Goal: Transaction & Acquisition: Purchase product/service

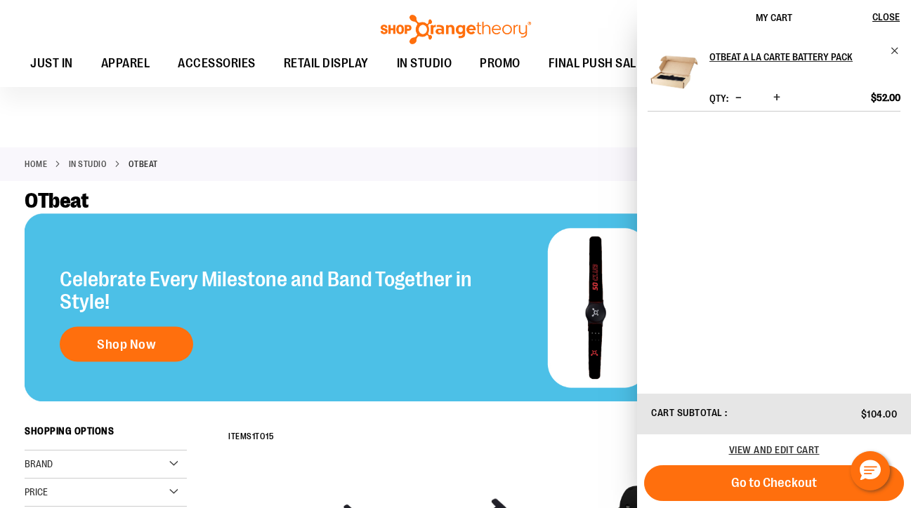
scroll to position [341, 0]
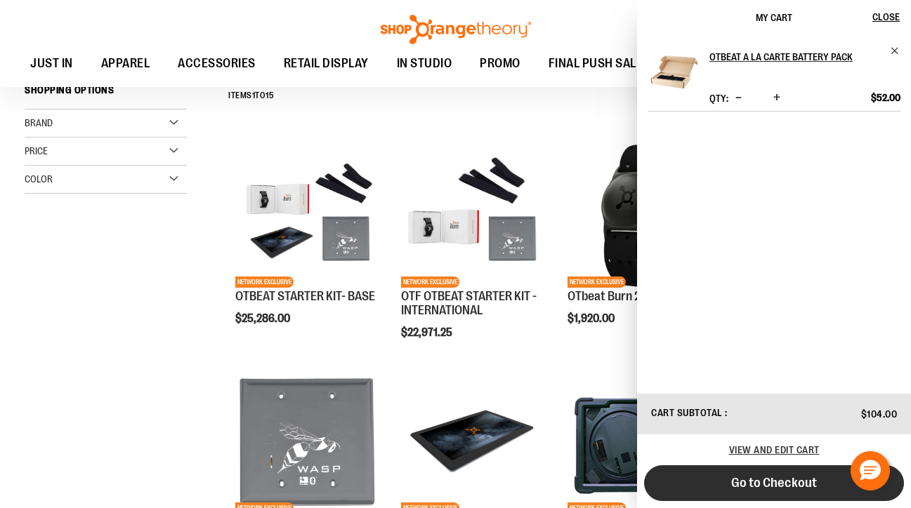
click at [769, 486] on span "Go to Checkout" at bounding box center [774, 482] width 86 height 15
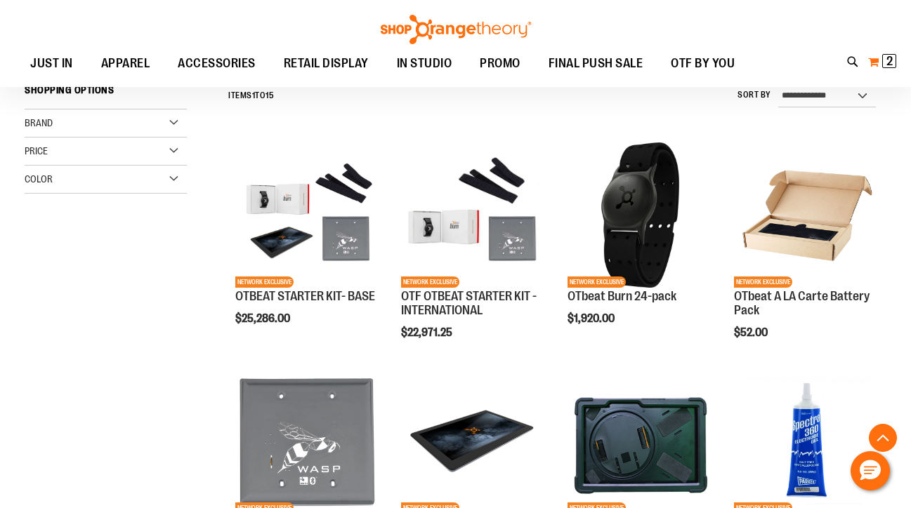
click at [870, 67] on button "My Cart 2 2 items" at bounding box center [881, 62] width 29 height 22
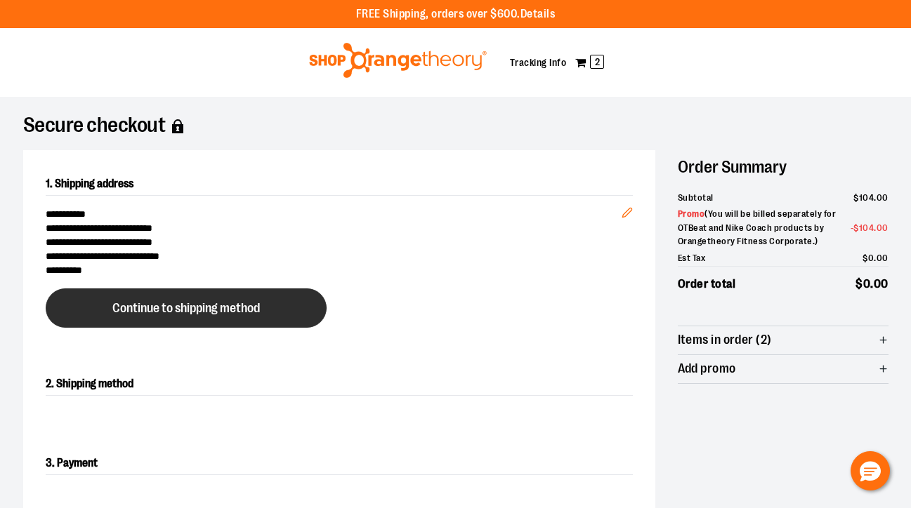
click at [210, 305] on span "Continue to shipping method" at bounding box center [185, 308] width 147 height 13
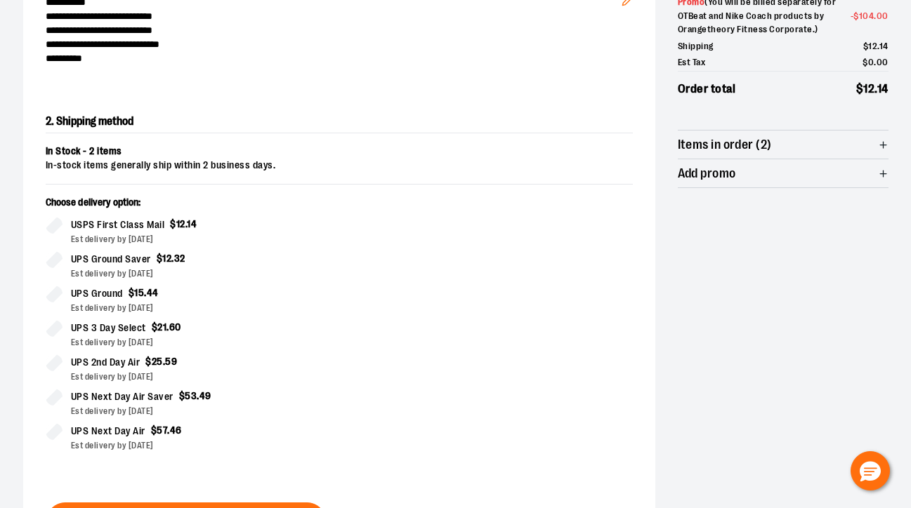
scroll to position [239, 0]
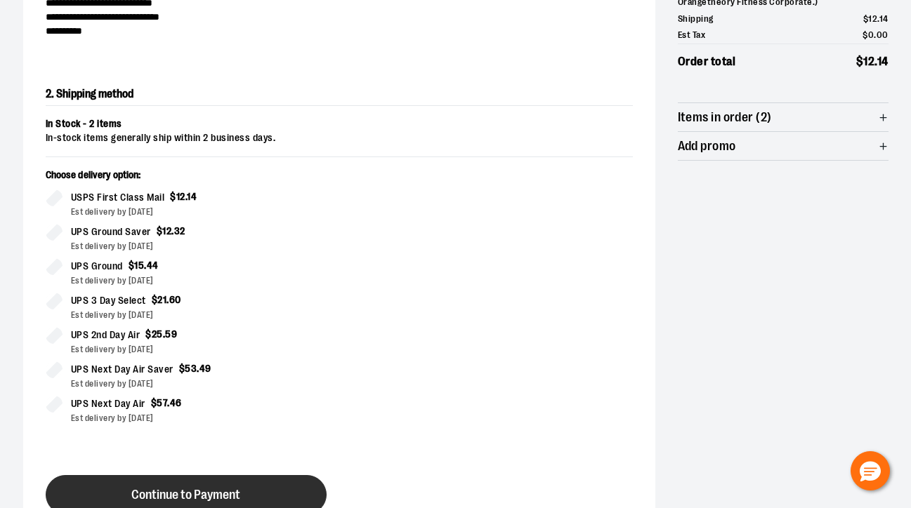
click at [239, 496] on span "Continue to Payment" at bounding box center [185, 495] width 109 height 13
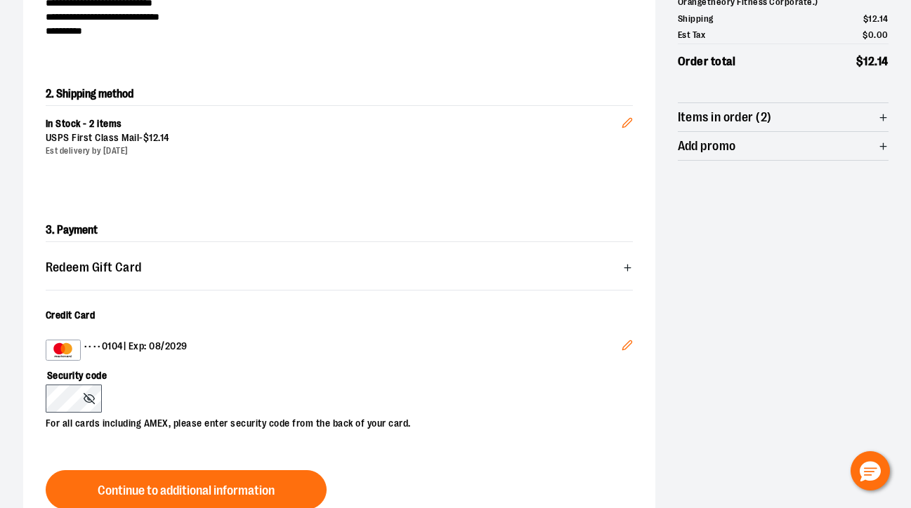
click at [625, 340] on icon "Edit" at bounding box center [626, 345] width 11 height 11
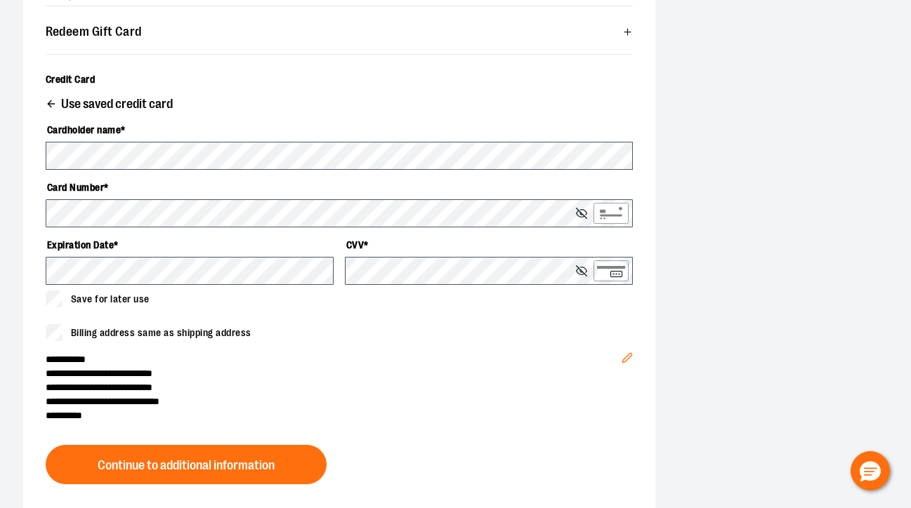
scroll to position [476, 0]
click at [119, 99] on span "Use saved credit card" at bounding box center [117, 103] width 112 height 13
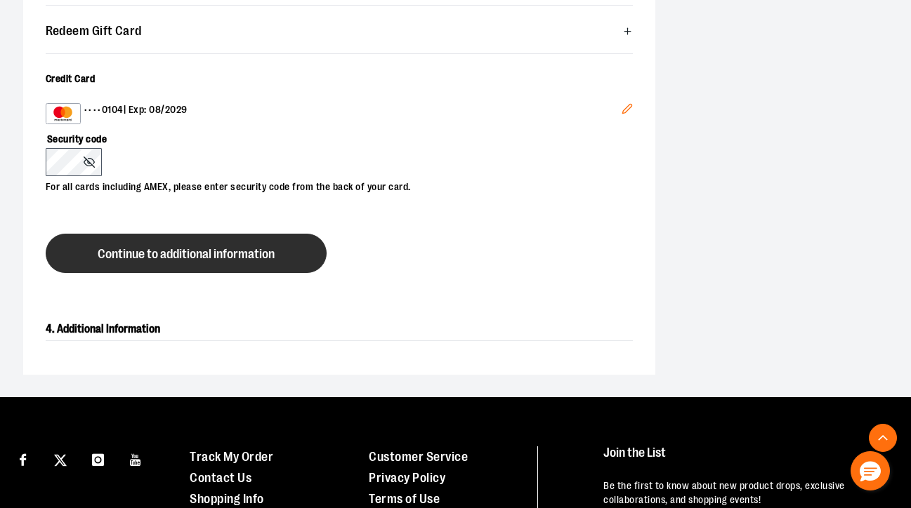
click at [190, 245] on button "Continue to additional information" at bounding box center [186, 253] width 281 height 39
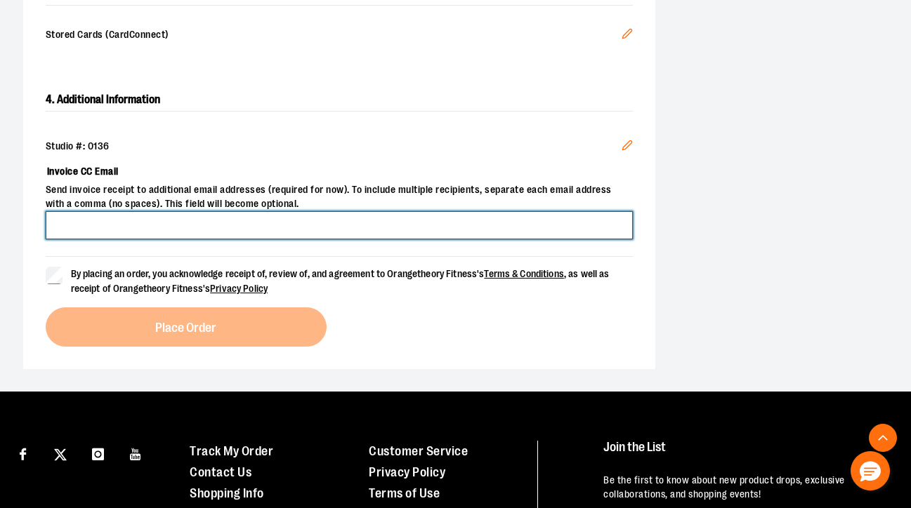
click at [159, 220] on input "Invoice CC Email" at bounding box center [339, 225] width 587 height 28
type input "**********"
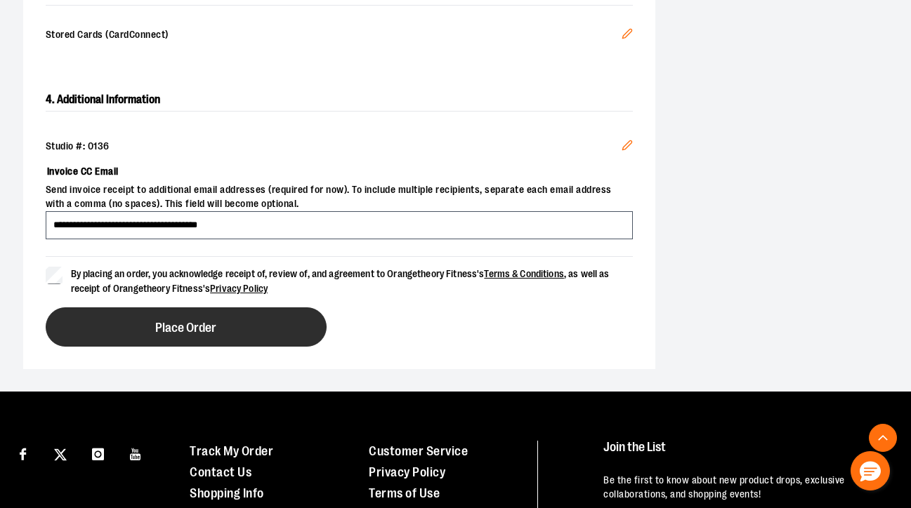
click at [194, 333] on span "Place Order" at bounding box center [185, 328] width 61 height 13
